Goal: Task Accomplishment & Management: Manage account settings

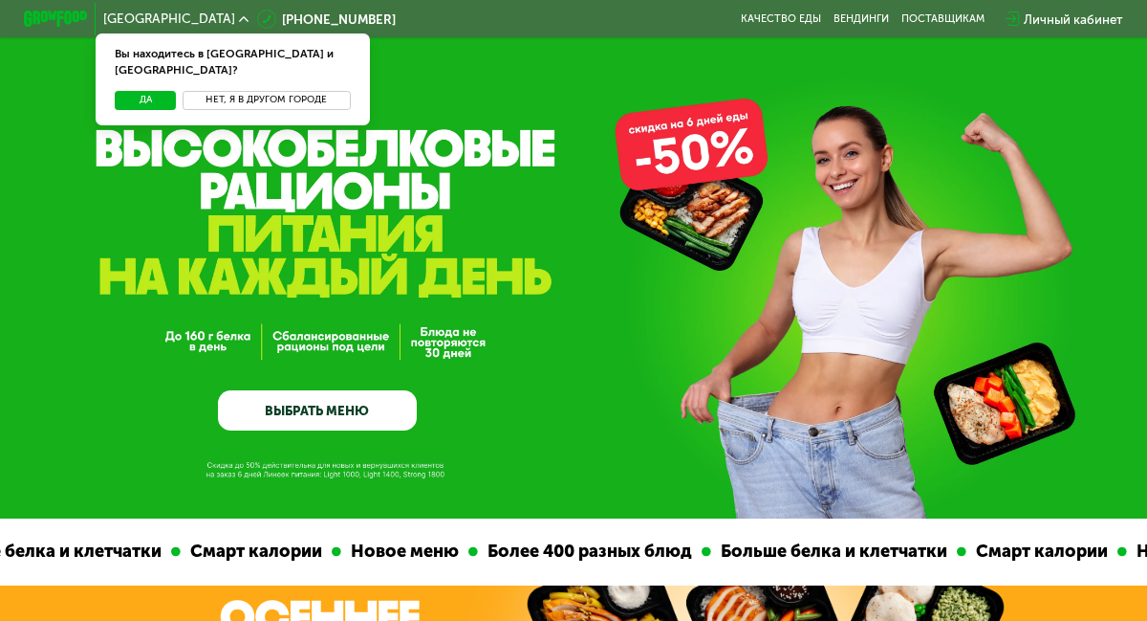
click at [214, 93] on button "Нет, я в другом городе" at bounding box center [267, 100] width 168 height 19
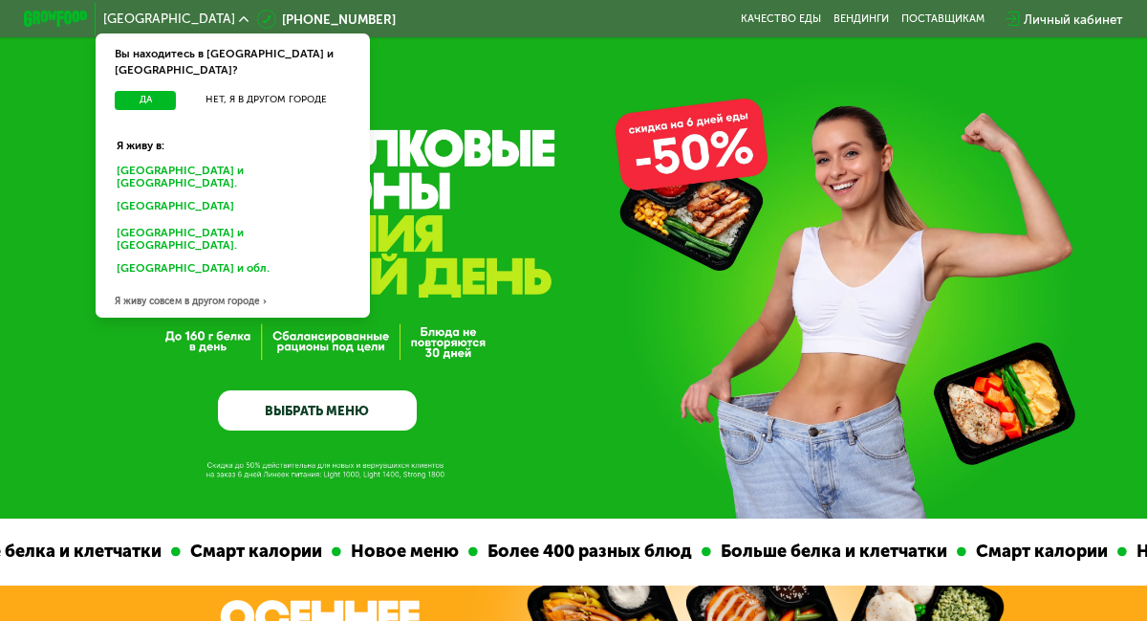
click at [207, 160] on div "Санкт-Петербурге и обл." at bounding box center [232, 176] width 255 height 33
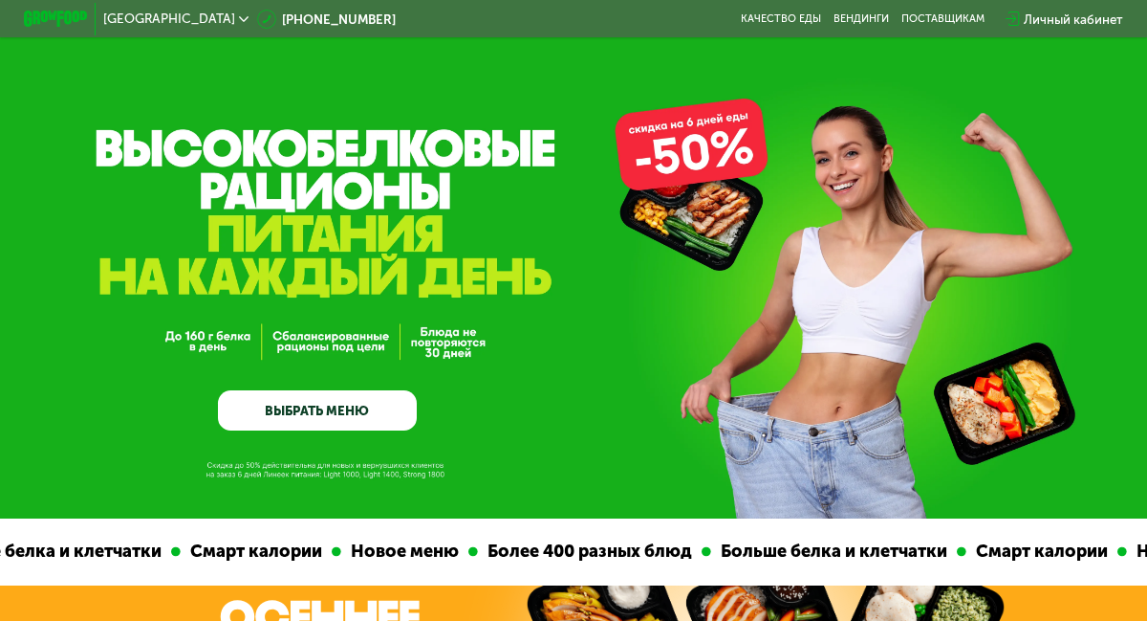
click at [1054, 16] on div "Личный кабинет" at bounding box center [1073, 19] width 99 height 19
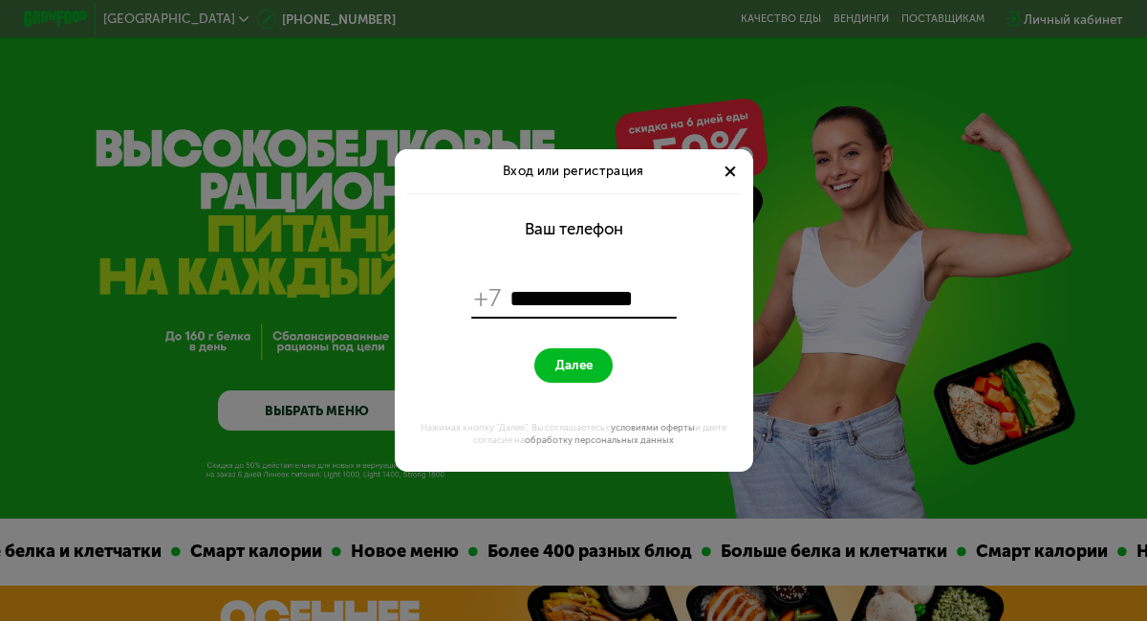
type input "**********"
click at [575, 365] on span "Далее" at bounding box center [574, 365] width 37 height 15
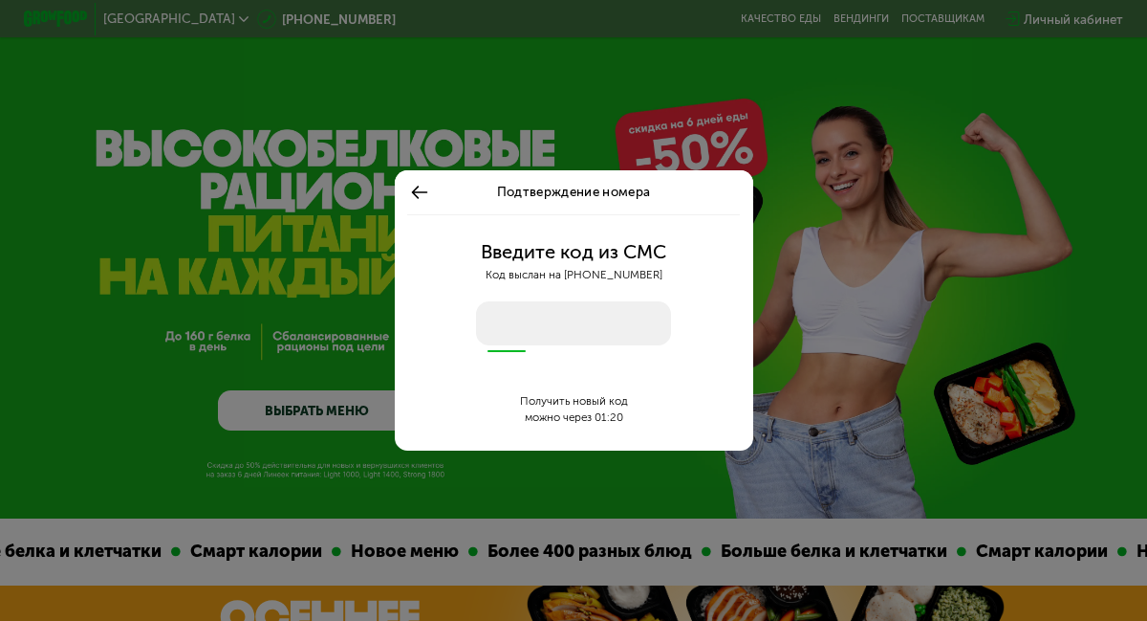
click at [568, 338] on input "number" at bounding box center [573, 323] width 194 height 45
click at [556, 335] on input "number" at bounding box center [573, 323] width 194 height 45
click at [537, 328] on input "number" at bounding box center [573, 323] width 194 height 45
type input "****"
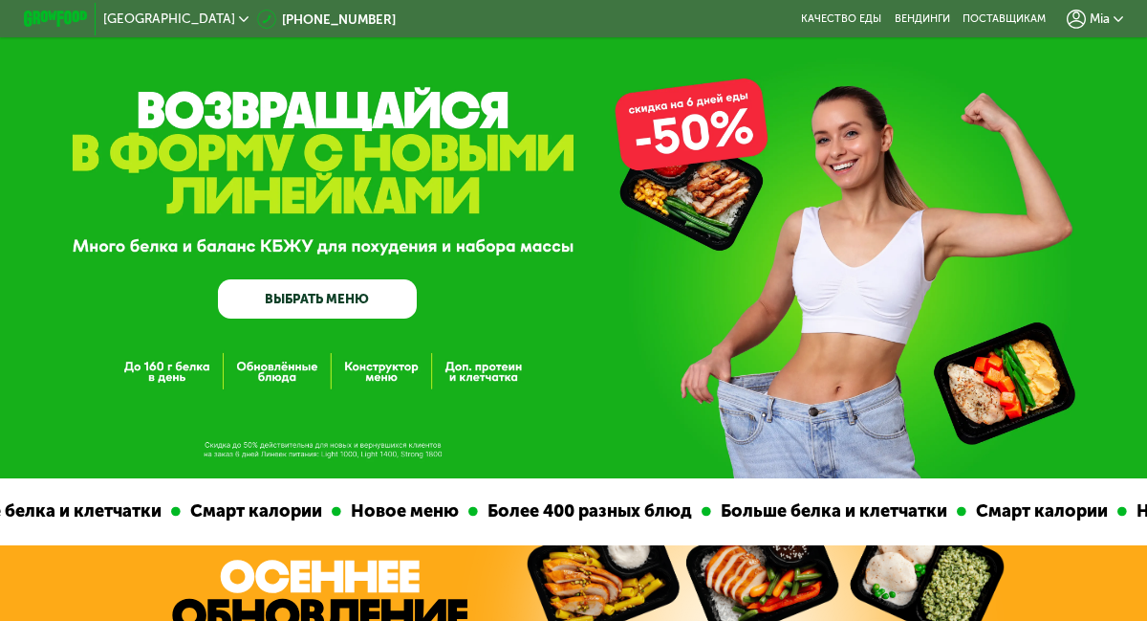
click at [1104, 20] on span "Mia" at bounding box center [1100, 18] width 20 height 12
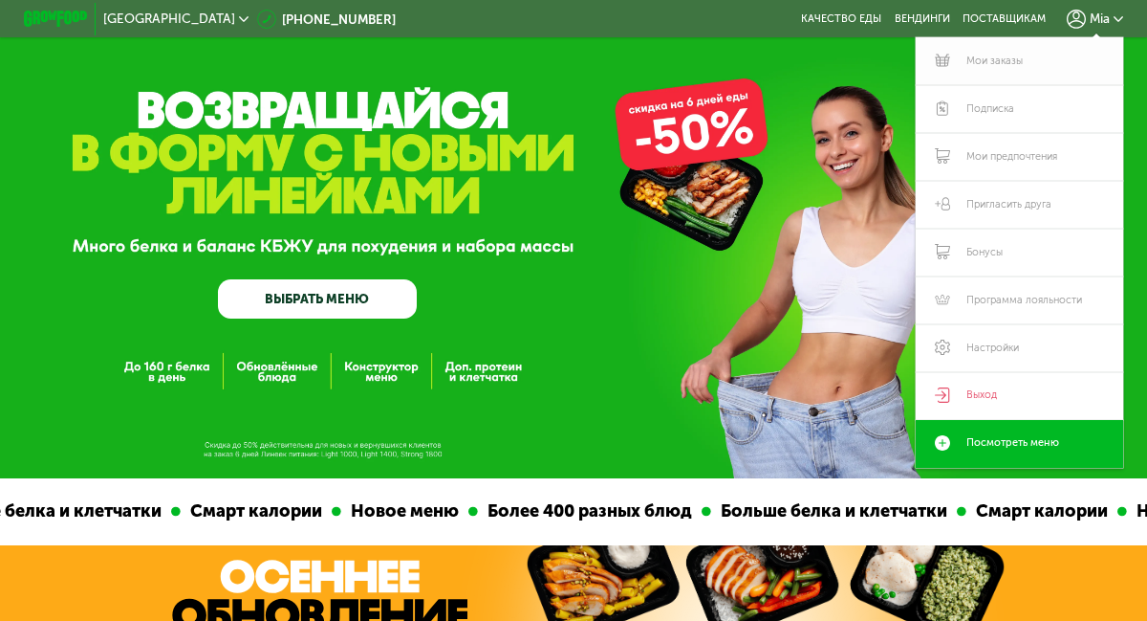
click at [993, 66] on link "Мои заказы" at bounding box center [1019, 61] width 207 height 48
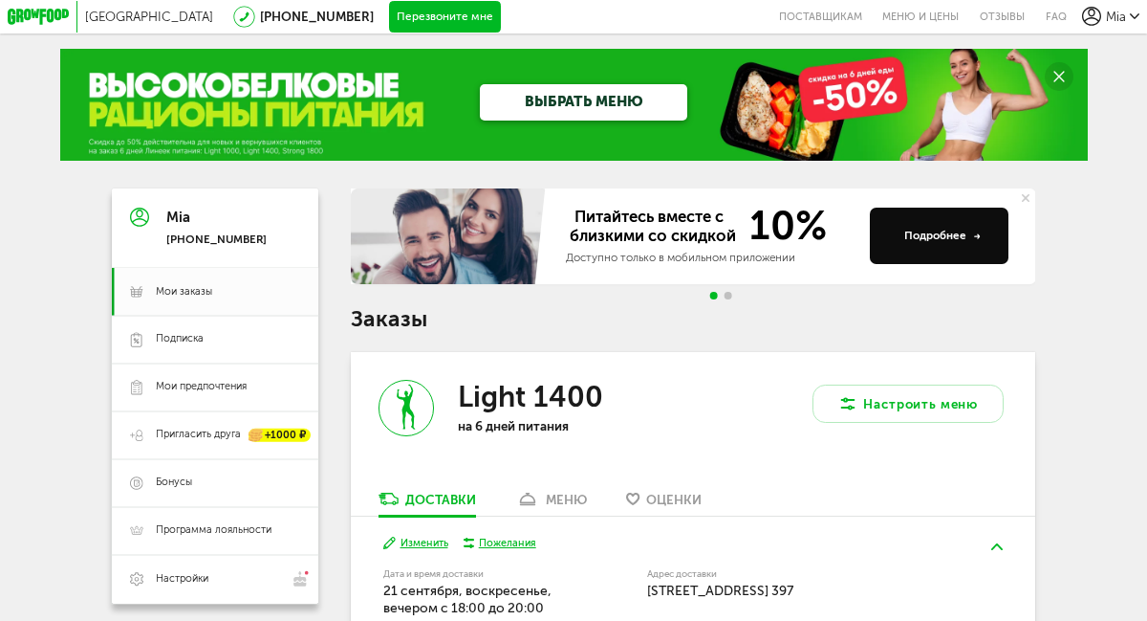
scroll to position [370, 0]
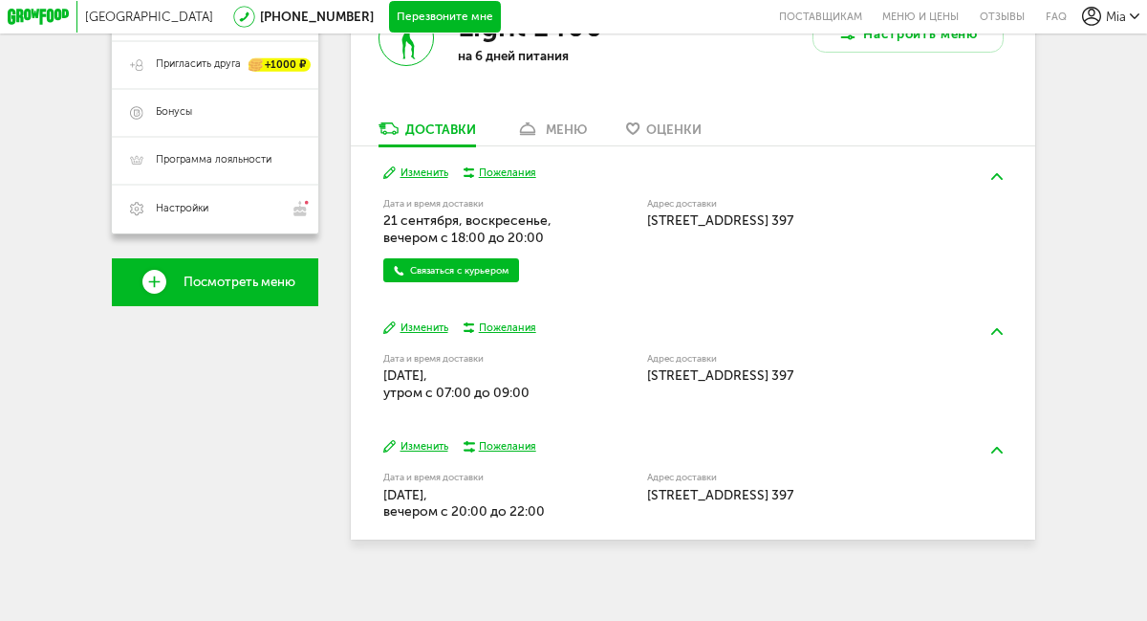
click at [426, 176] on button "Изменить" at bounding box center [415, 172] width 64 height 14
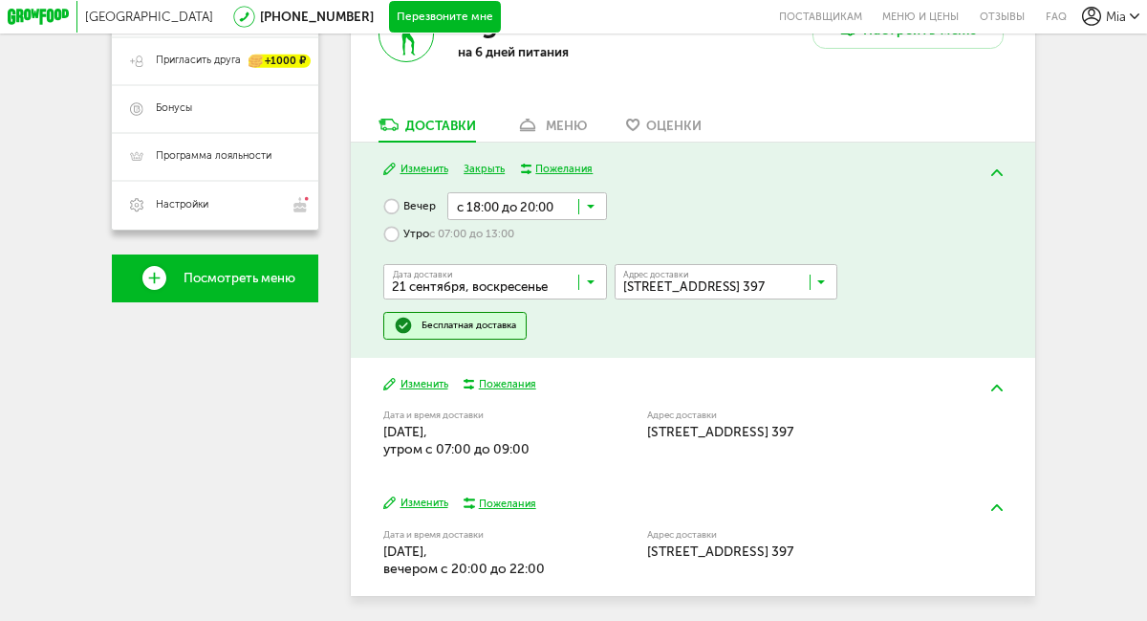
scroll to position [367, 0]
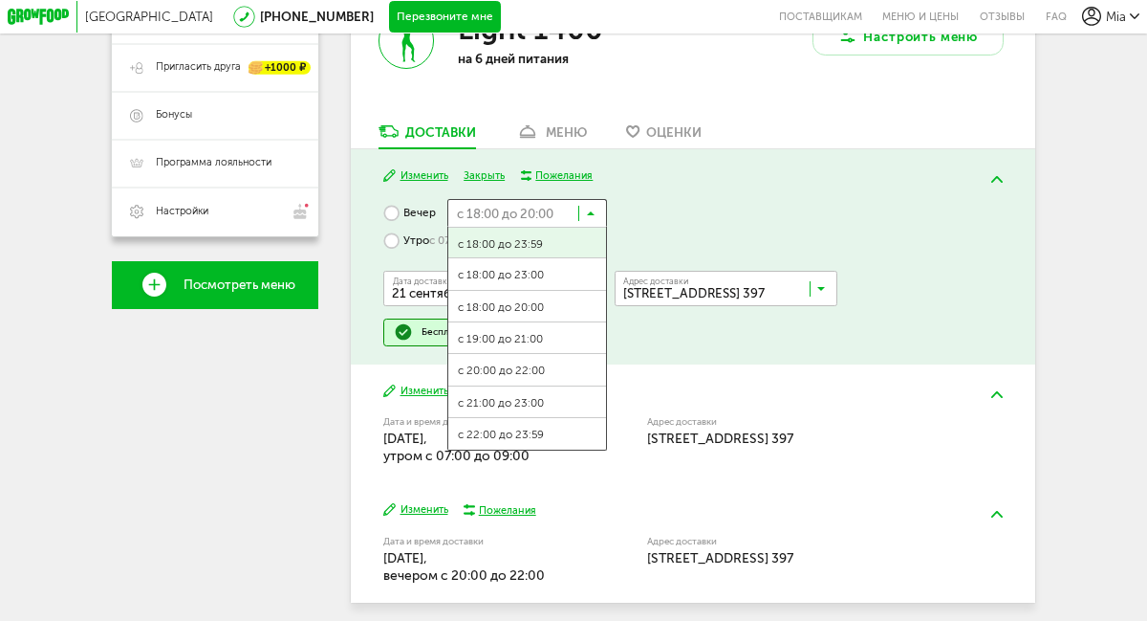
click at [589, 219] on icon at bounding box center [591, 217] width 8 height 16
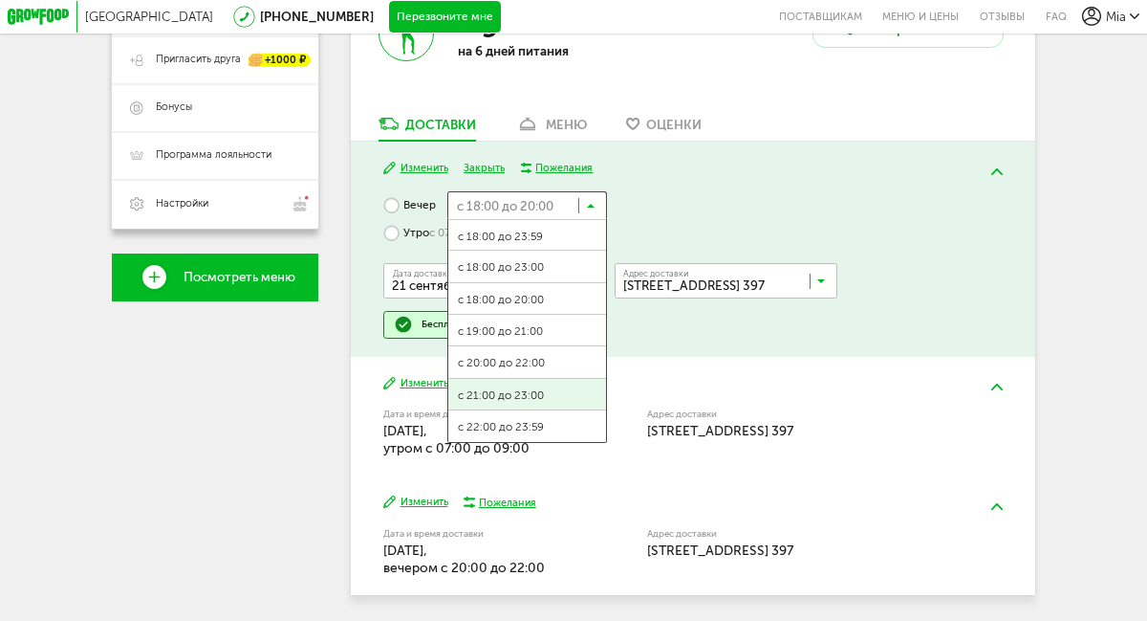
scroll to position [1, 0]
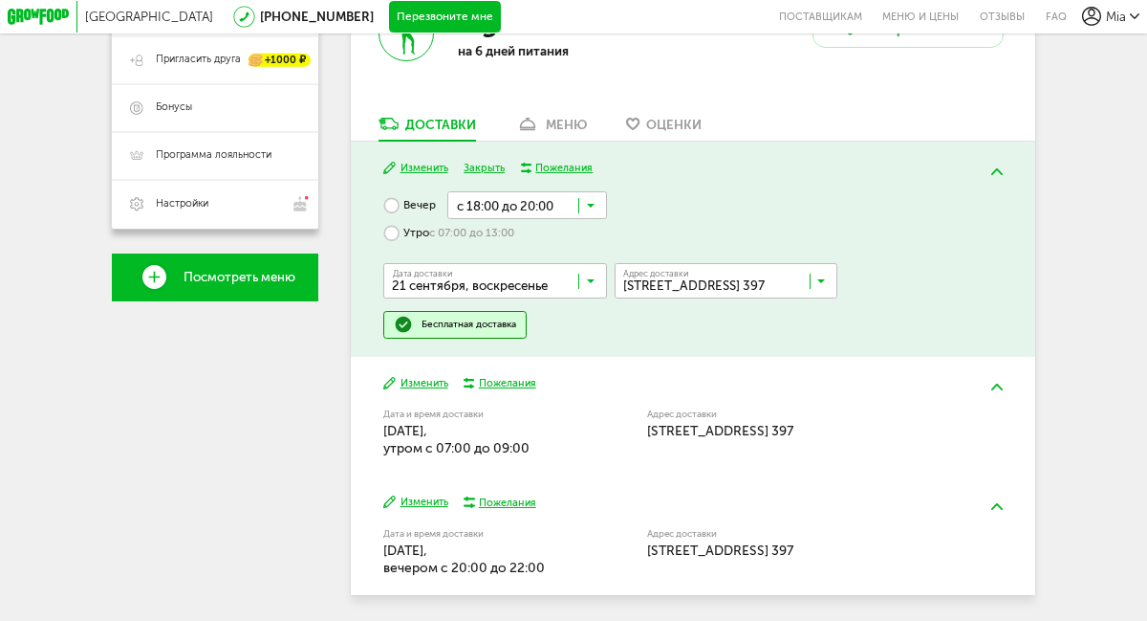
click at [666, 201] on div "Вечер с 18:00 до 20:00 Загрузка... с 18:00 до 23:59 с 18:00 до 23:00 с 18:00 до…" at bounding box center [693, 264] width 620 height 147
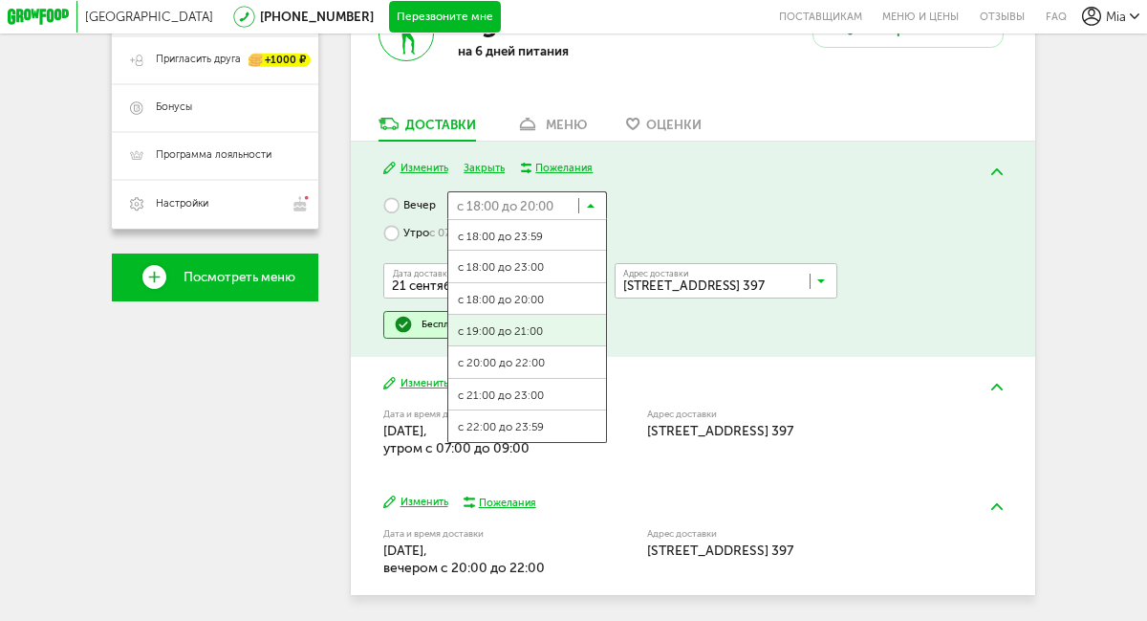
click at [598, 210] on input "Search for option" at bounding box center [527, 204] width 159 height 27
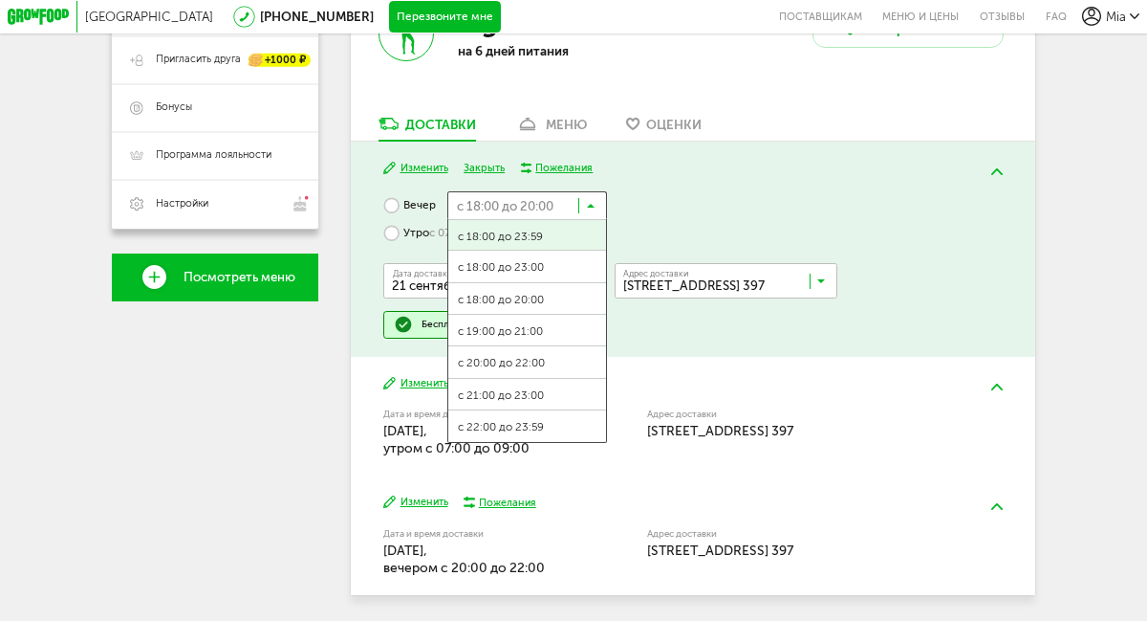
click at [670, 196] on div "Вечер с 18:00 до 20:00 Загрузка... с 18:00 до 23:59 с 18:00 до 23:00 с 18:00 до…" at bounding box center [693, 264] width 620 height 147
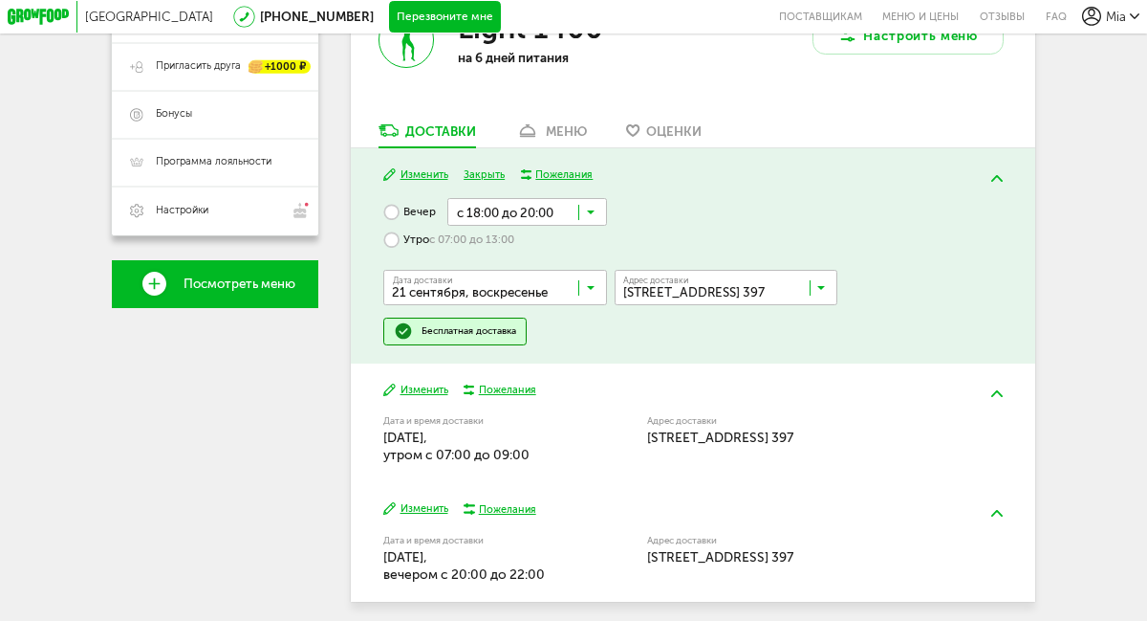
scroll to position [430, 0]
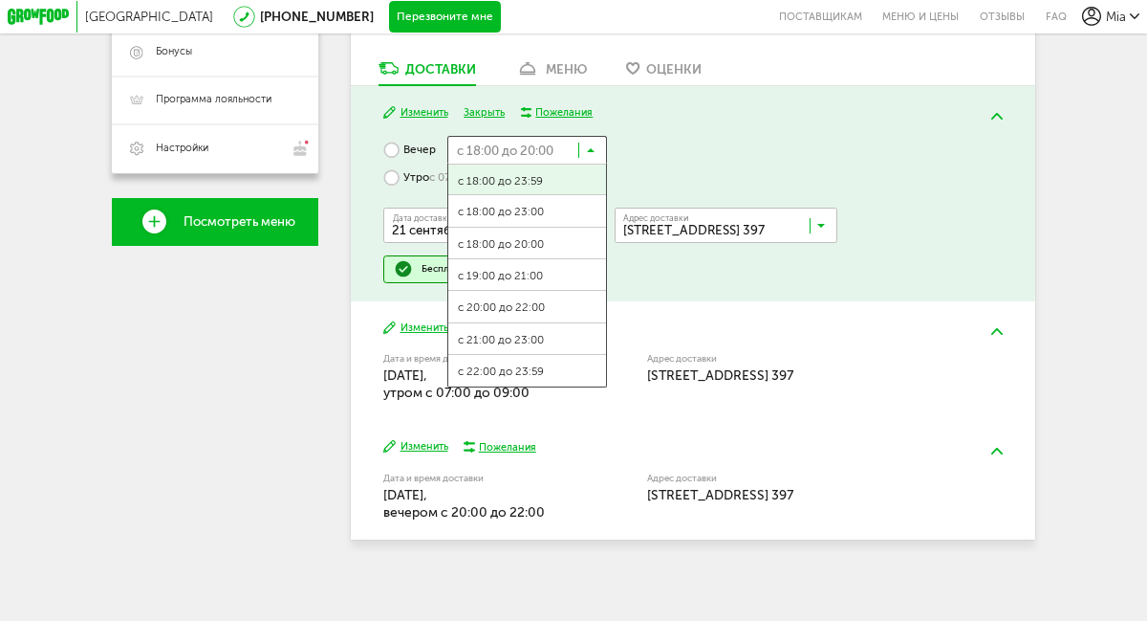
click at [598, 148] on input "Search for option" at bounding box center [527, 149] width 159 height 27
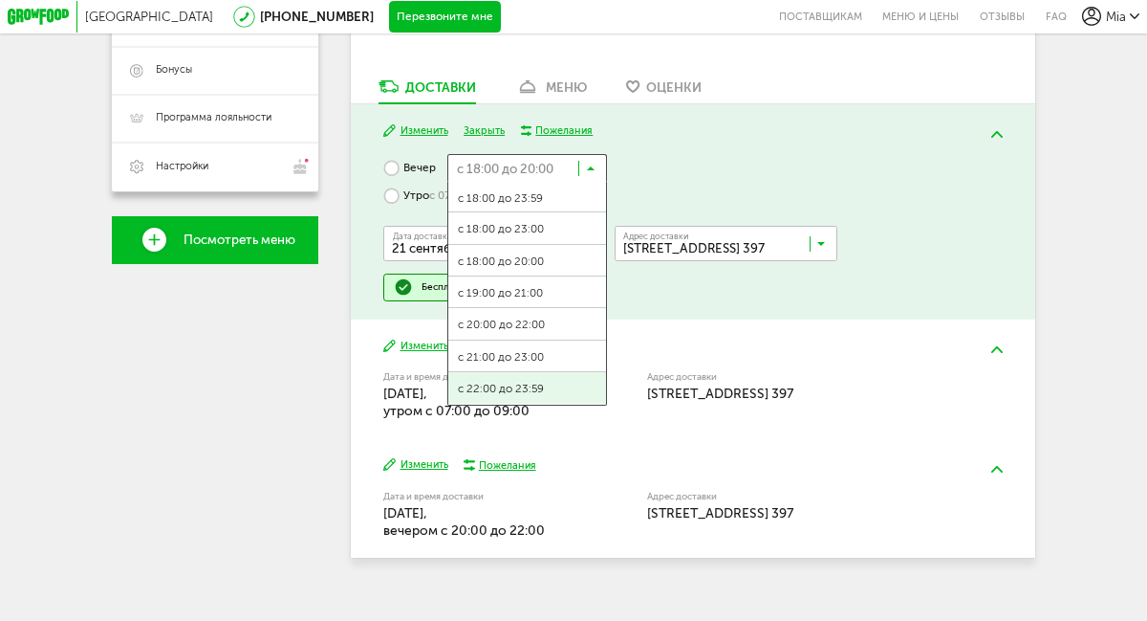
scroll to position [0, 0]
click at [509, 392] on span "с 22:00 до 23:59" at bounding box center [526, 389] width 157 height 33
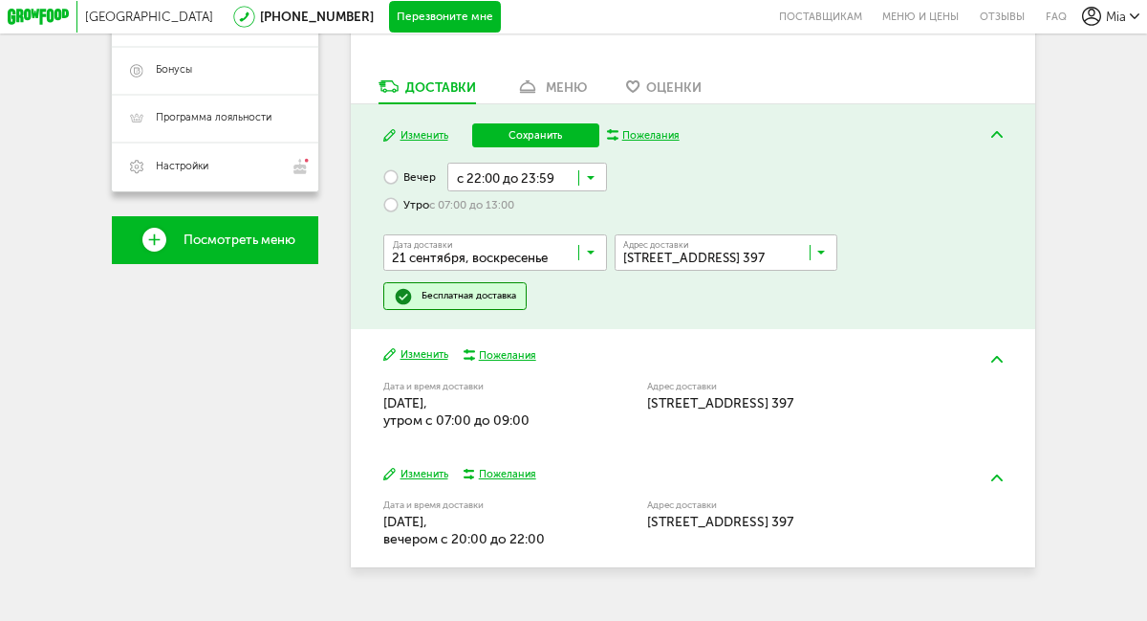
click at [516, 138] on button "Сохранить" at bounding box center [535, 135] width 127 height 24
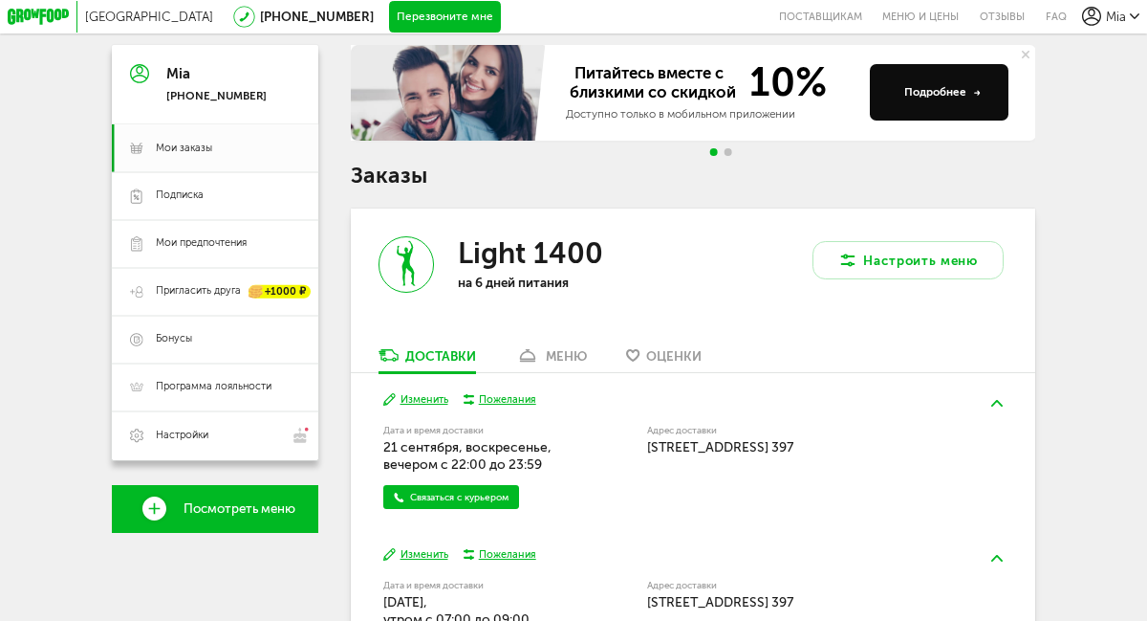
scroll to position [200, 0]
